Goal: Find contact information: Find contact information

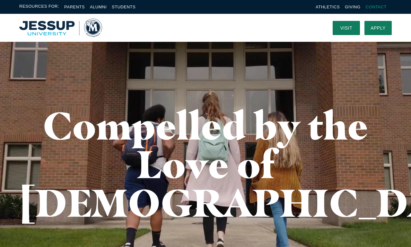
click at [376, 7] on link "Contact" at bounding box center [376, 7] width 21 height 5
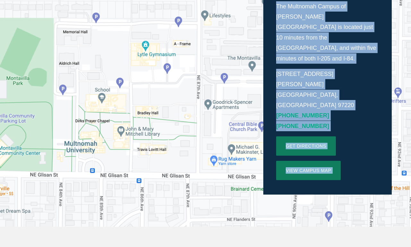
scroll to position [216, 0]
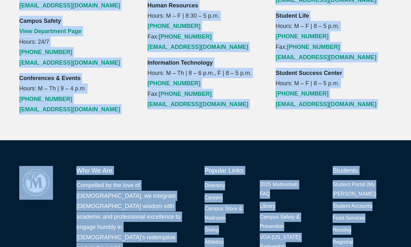
scroll to position [814, 0]
